Goal: Find specific page/section: Find specific page/section

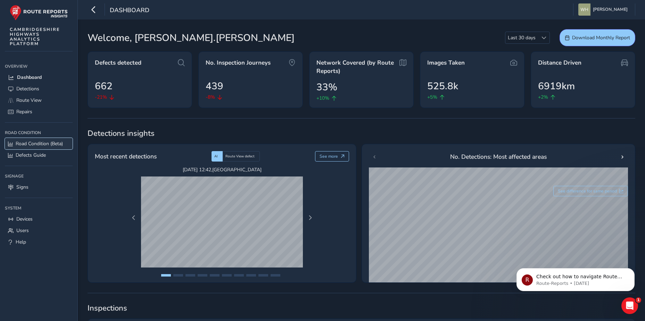
click at [38, 145] on span "Road Condition (Beta)" at bounding box center [39, 143] width 47 height 7
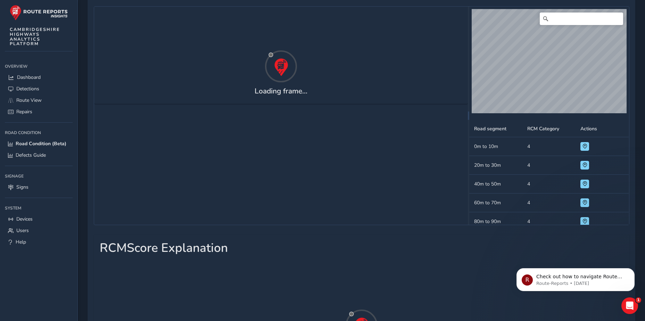
scroll to position [104, 0]
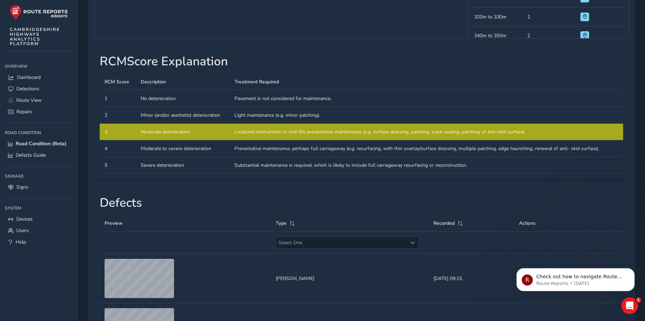
scroll to position [243, 0]
